Goal: Task Accomplishment & Management: Manage account settings

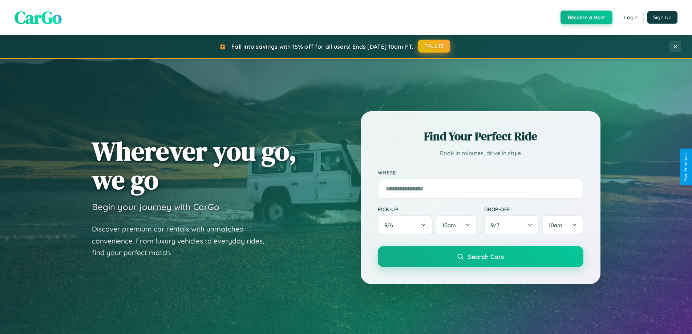
click at [434, 46] on button "FALL15" at bounding box center [434, 46] width 32 height 13
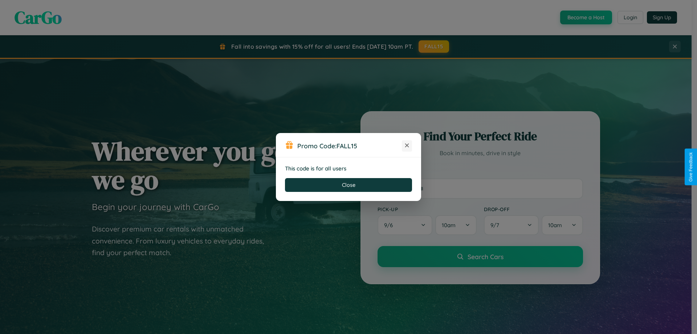
click at [407, 146] on icon at bounding box center [406, 145] width 7 height 7
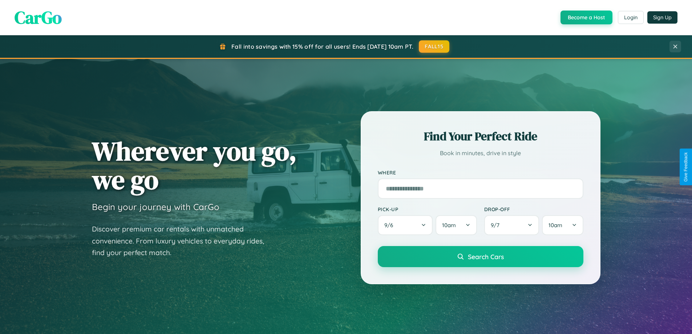
scroll to position [500, 0]
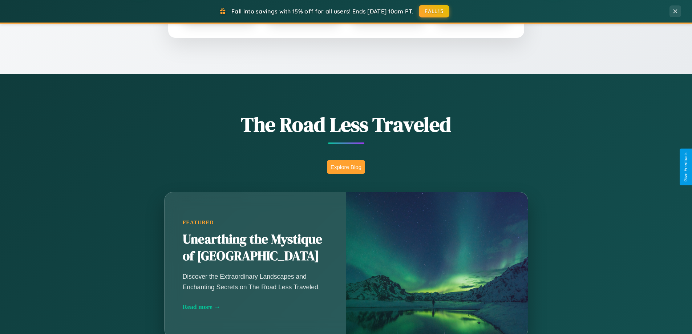
click at [346, 167] on button "Explore Blog" at bounding box center [346, 166] width 38 height 13
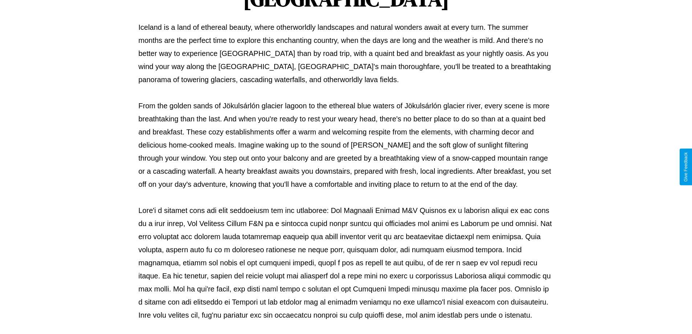
scroll to position [235, 0]
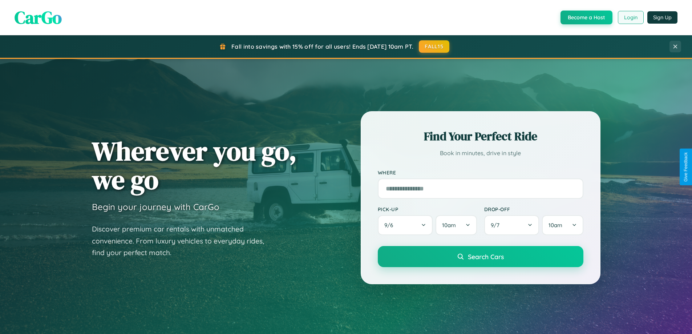
click at [630, 17] on button "Login" at bounding box center [631, 17] width 26 height 13
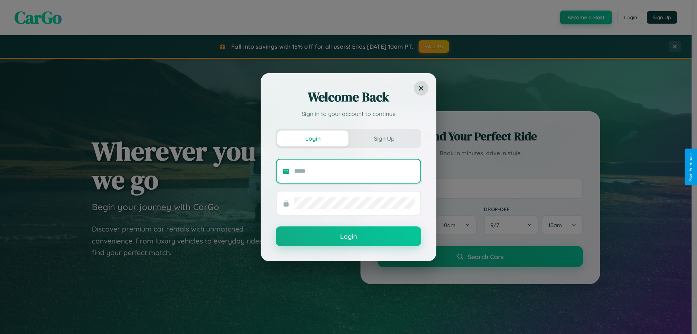
click at [354, 171] on input "text" at bounding box center [354, 171] width 121 height 12
type input "**********"
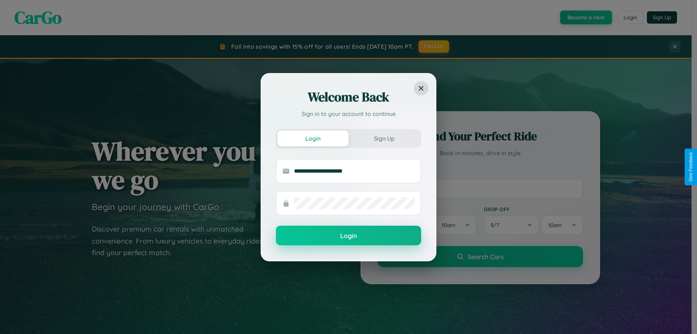
click at [349, 236] on button "Login" at bounding box center [348, 235] width 145 height 20
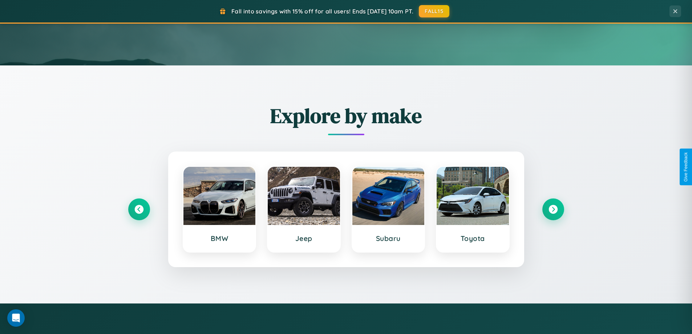
scroll to position [1167, 0]
